Goal: Find specific page/section: Find specific page/section

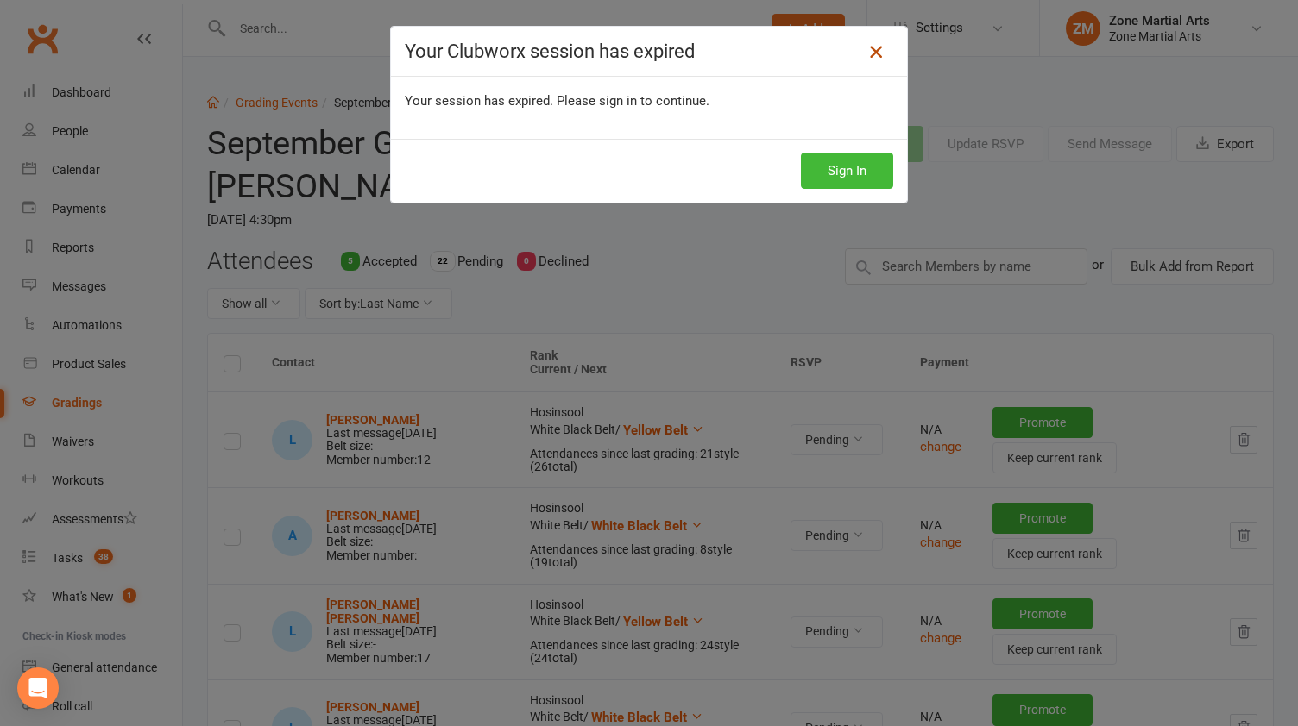
click at [865, 48] on icon at bounding box center [875, 51] width 21 height 21
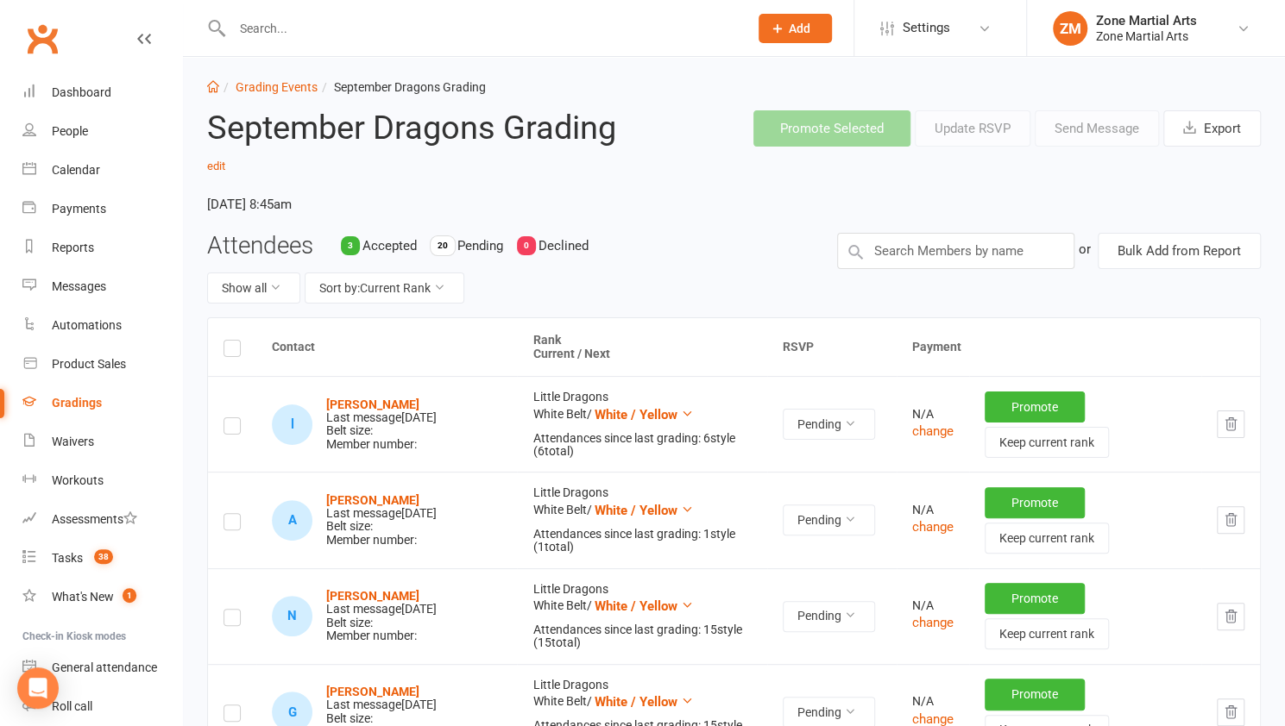
scroll to position [16, 0]
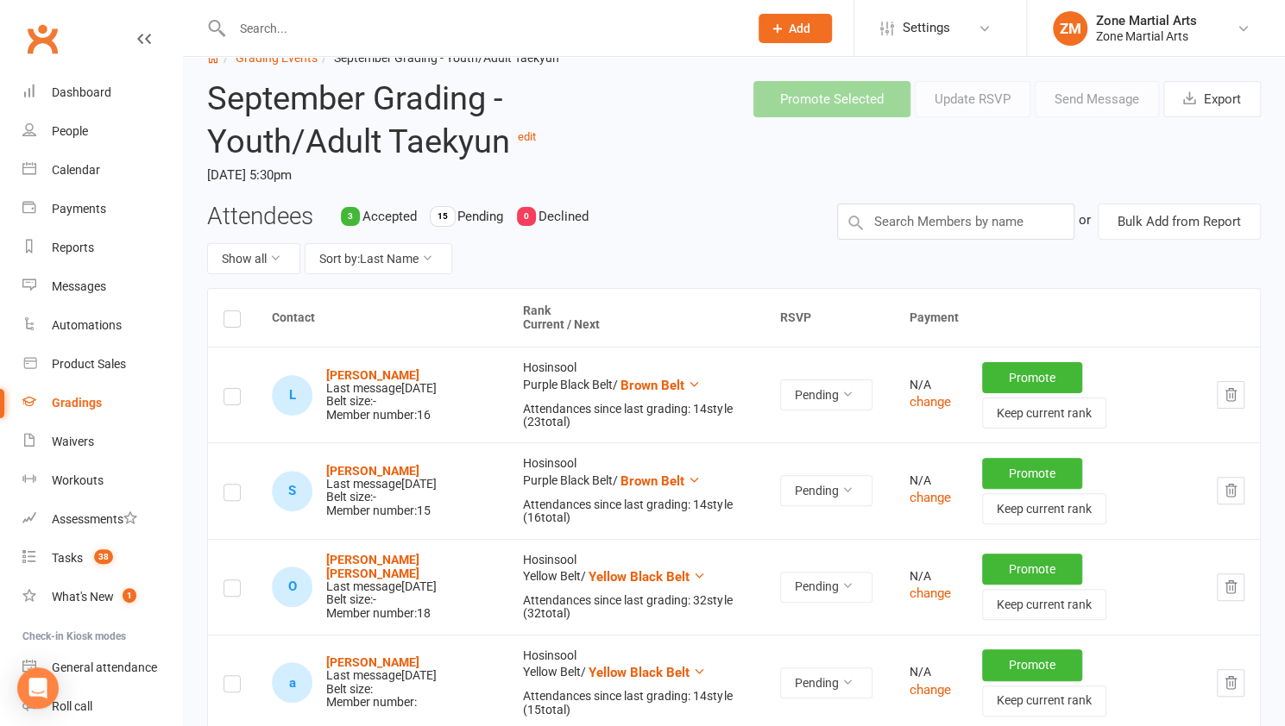
scroll to position [72, 0]
